Goal: Navigation & Orientation: Find specific page/section

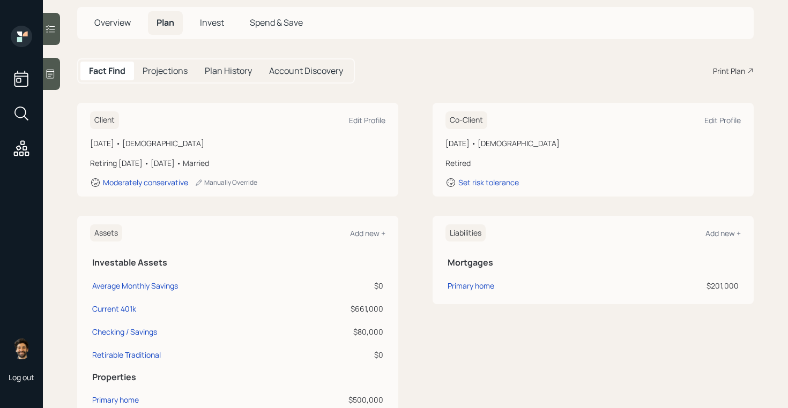
scroll to position [72, 0]
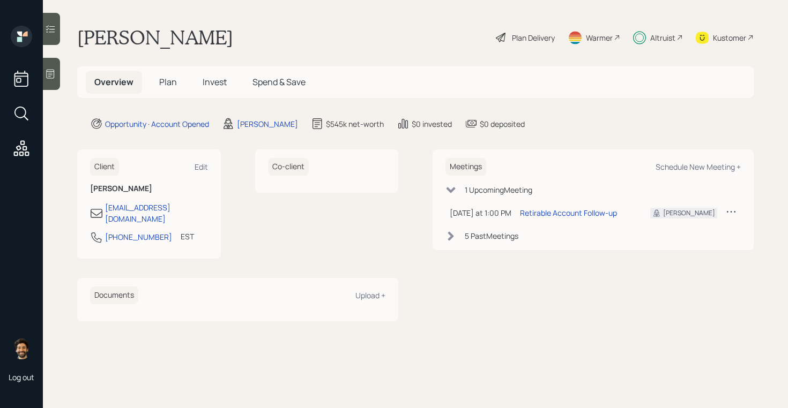
click at [170, 85] on span "Plan" at bounding box center [168, 82] width 18 height 12
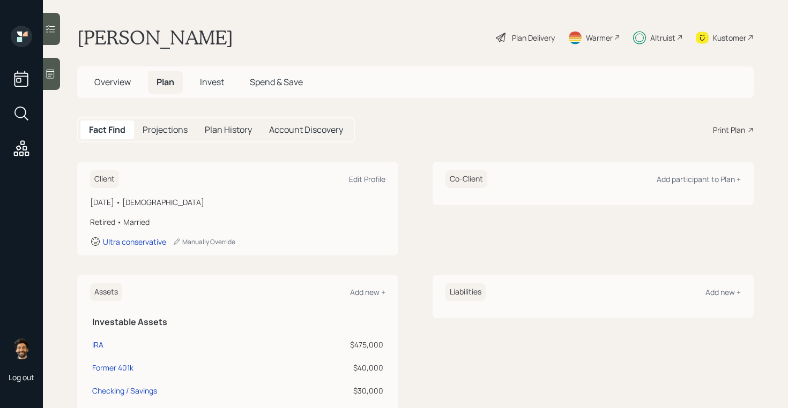
click at [209, 79] on span "Invest" at bounding box center [212, 82] width 24 height 12
